Goal: Information Seeking & Learning: Understand process/instructions

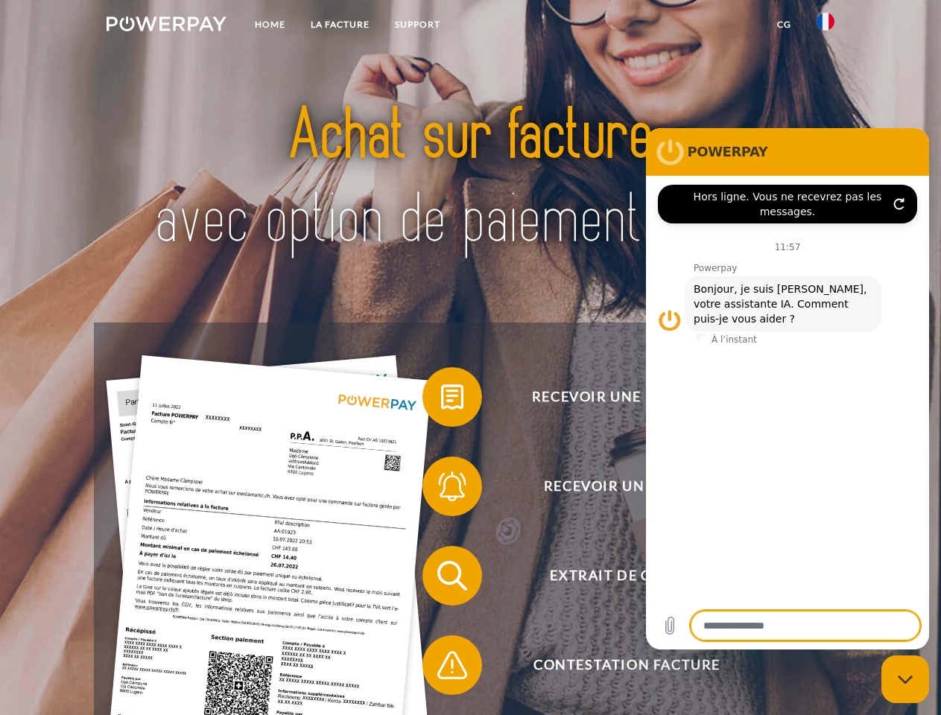
click at [166, 26] on img at bounding box center [167, 23] width 120 height 15
click at [826, 26] on img at bounding box center [826, 22] width 18 height 18
click at [784, 25] on link "CG" at bounding box center [784, 24] width 39 height 27
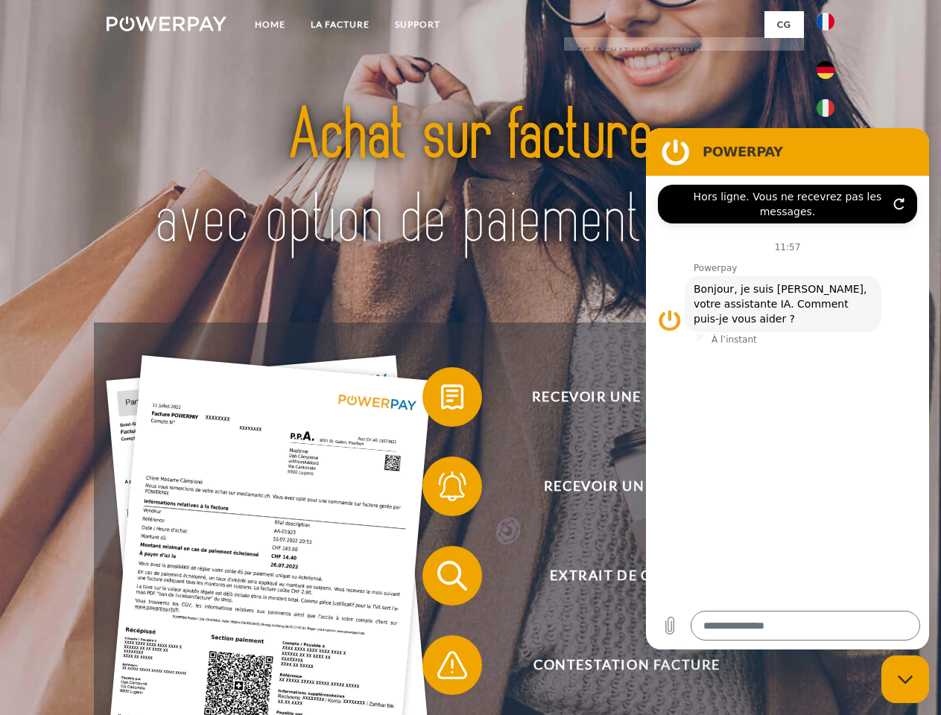
click at [441, 400] on span at bounding box center [430, 397] width 75 height 75
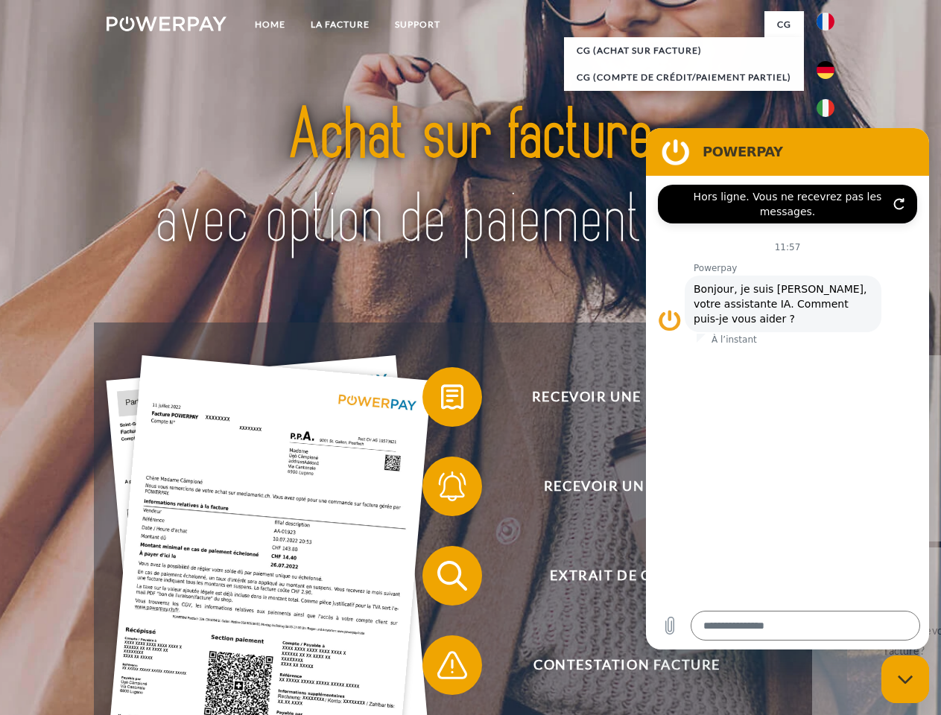
click at [441, 490] on span at bounding box center [430, 486] width 75 height 75
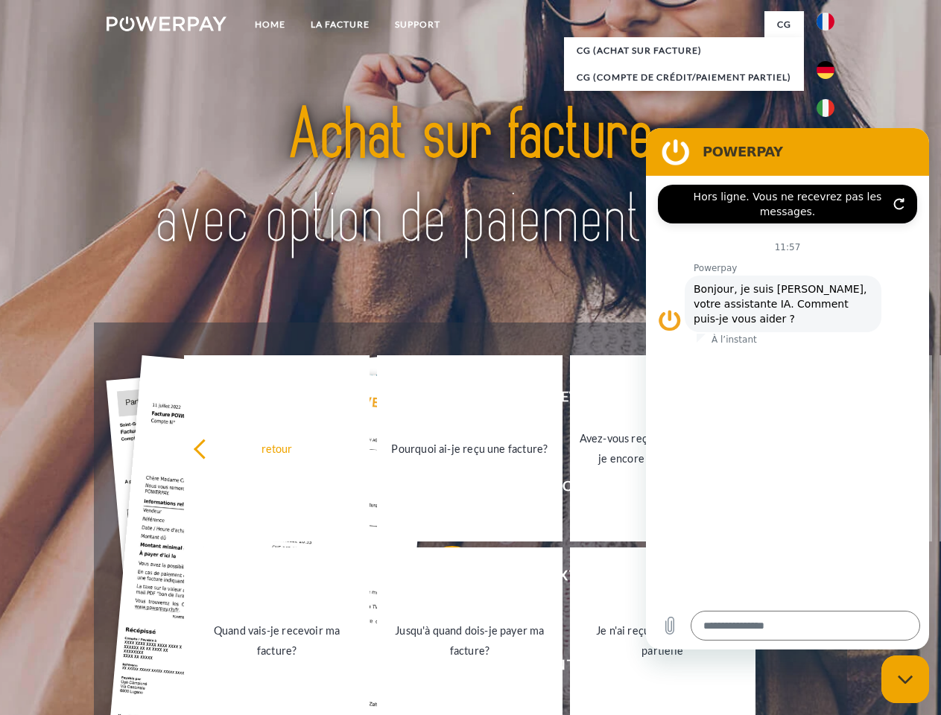
click at [441, 579] on link "Jusqu'à quand dois-je payer ma facture?" at bounding box center [470, 641] width 186 height 186
click at [441, 668] on span at bounding box center [430, 665] width 75 height 75
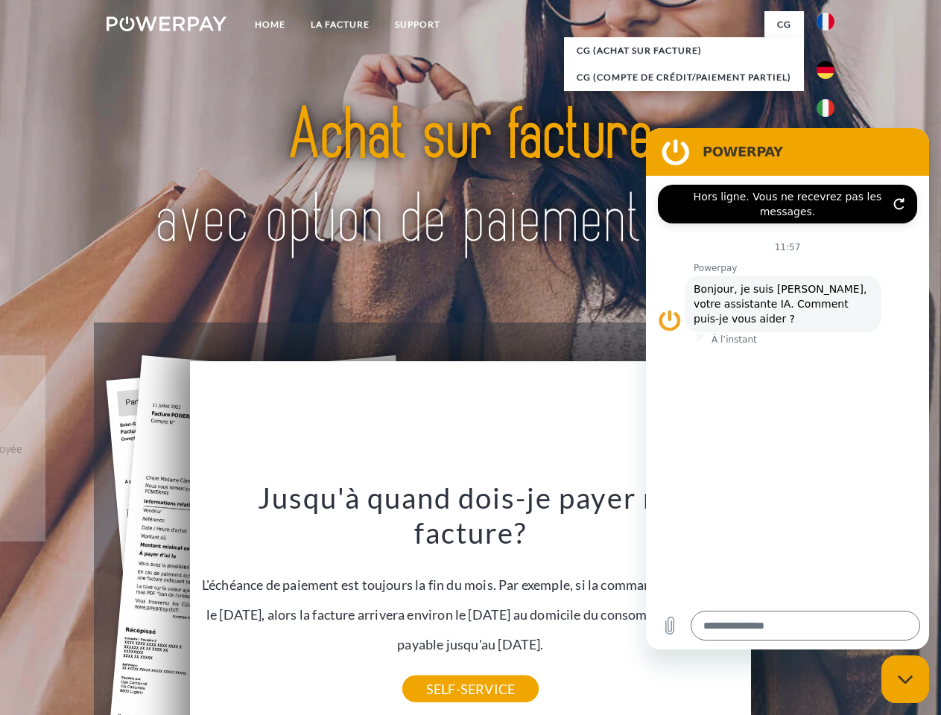
click at [905, 680] on icon "Fermer la fenêtre de messagerie" at bounding box center [906, 680] width 16 height 10
type textarea "*"
